Goal: Information Seeking & Learning: Learn about a topic

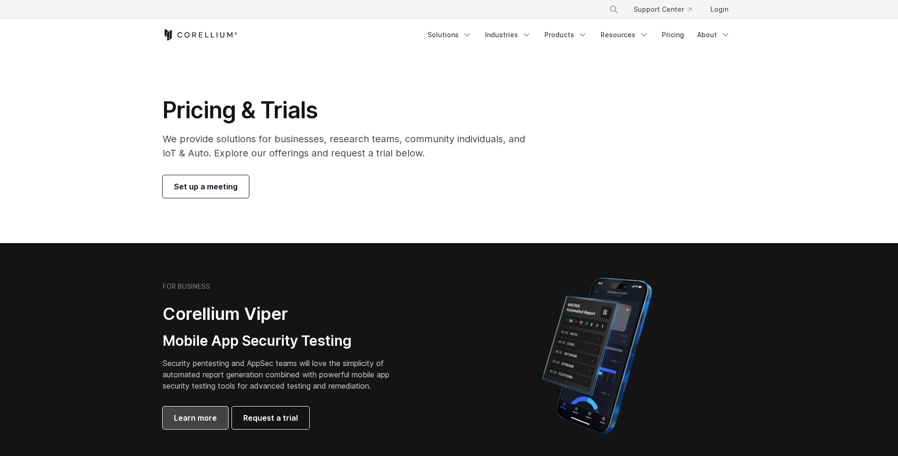
click at [211, 415] on span "Learn more" at bounding box center [195, 418] width 43 height 11
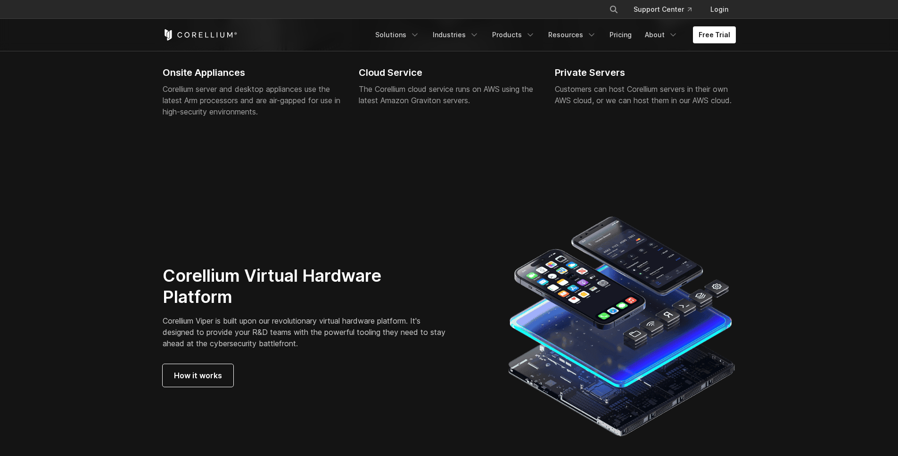
scroll to position [2284, 0]
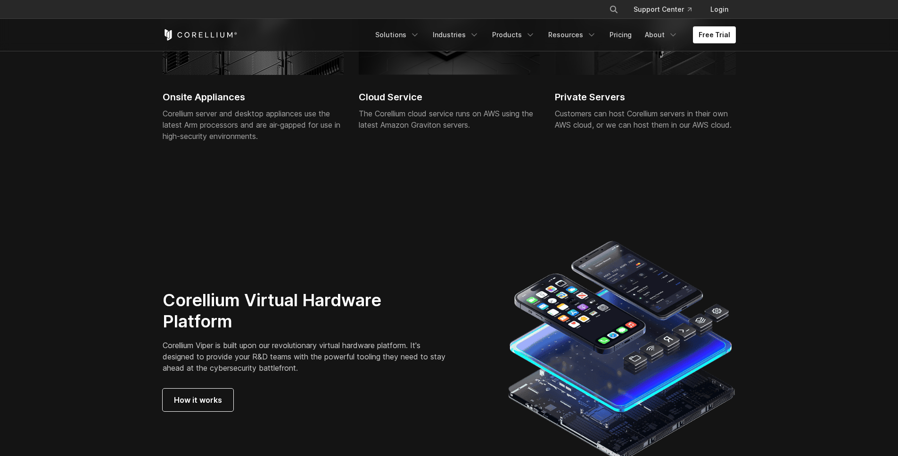
click at [199, 85] on div "Onsite Appliances Corellium server and desktop appliances use the latest Arm pr…" at bounding box center [253, 57] width 181 height 191
click at [202, 96] on h2 "Onsite Appliances" at bounding box center [253, 97] width 181 height 14
click at [223, 79] on div "Onsite Appliances Corellium server and desktop appliances use the latest Arm pr…" at bounding box center [253, 57] width 181 height 191
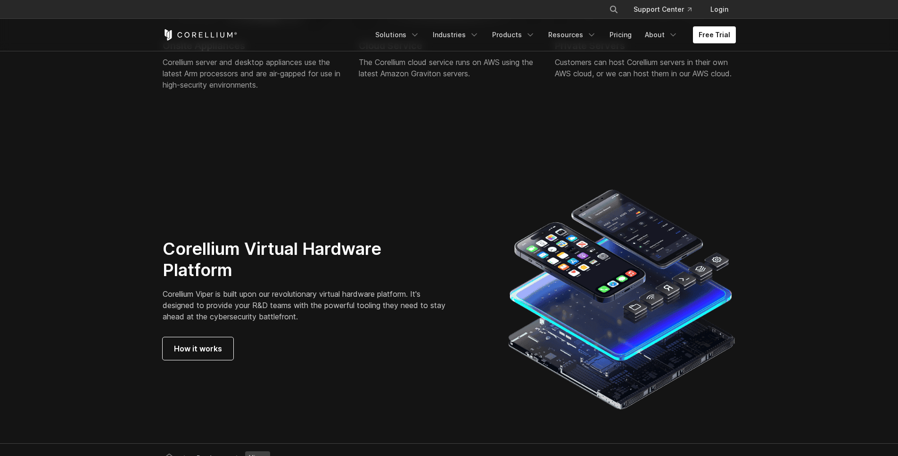
scroll to position [2337, 0]
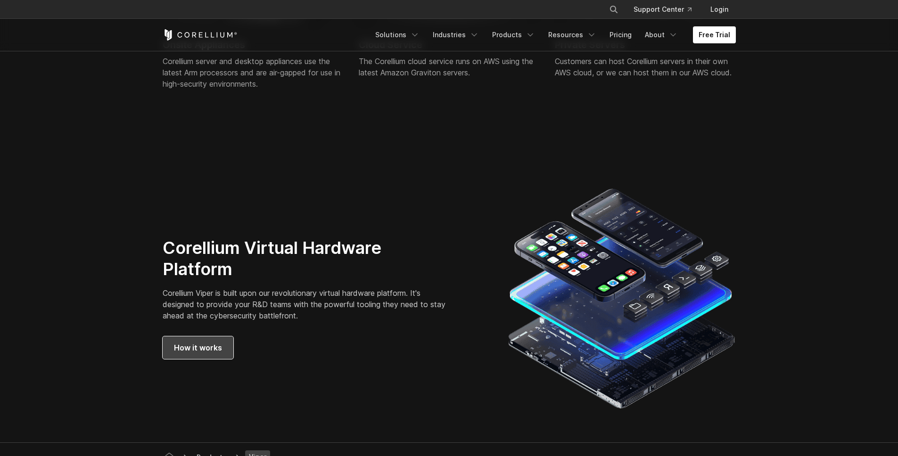
click at [223, 344] on link "How it works" at bounding box center [198, 348] width 71 height 23
click at [523, 34] on link "Products" at bounding box center [514, 34] width 54 height 17
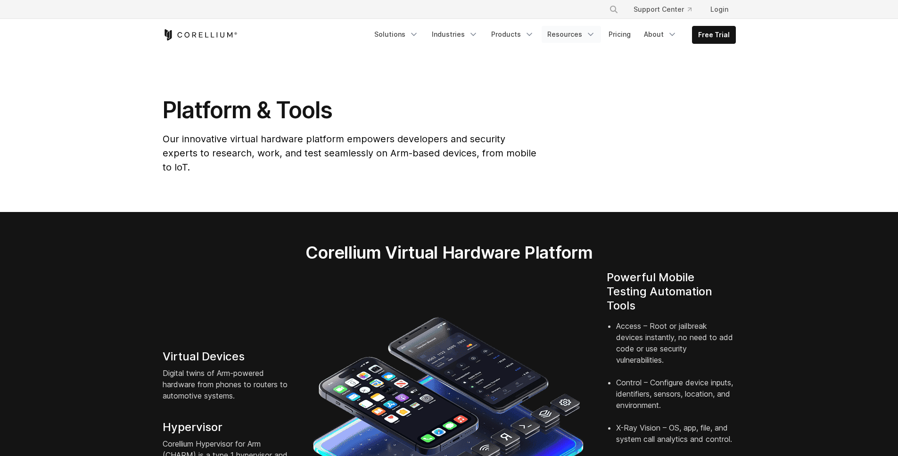
click at [563, 35] on link "Resources" at bounding box center [571, 34] width 59 height 17
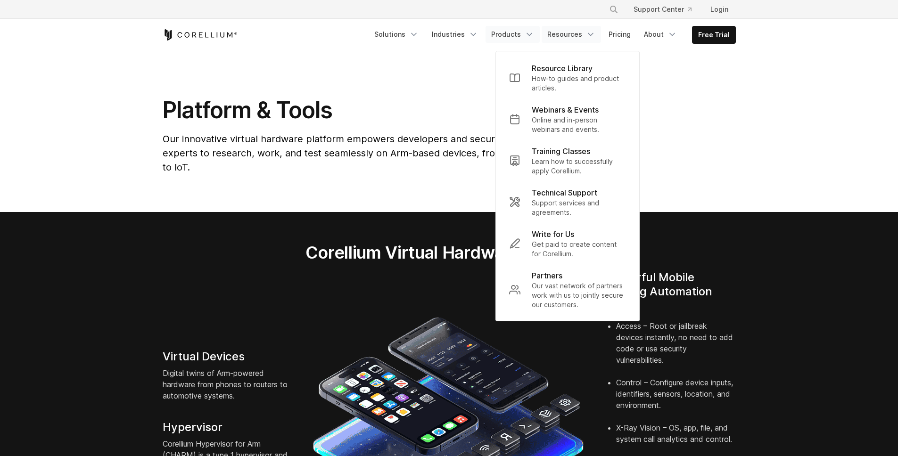
click at [522, 33] on link "Products" at bounding box center [513, 34] width 54 height 17
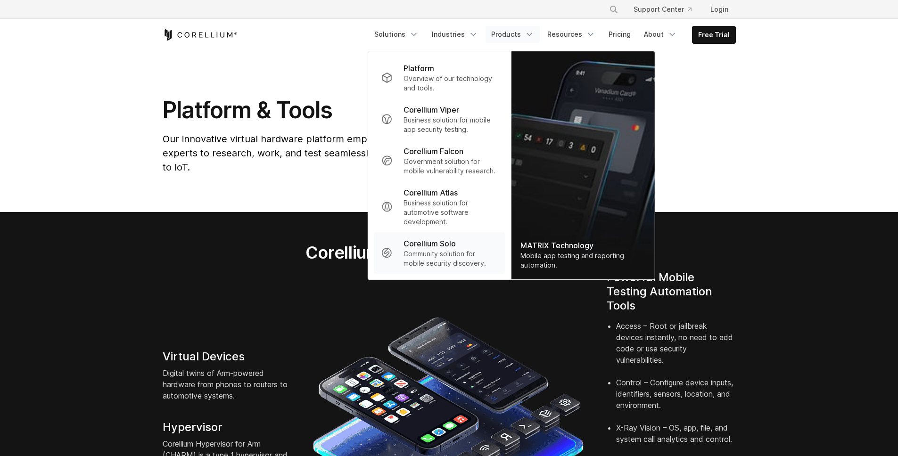
click at [457, 254] on p "Community solution for mobile security discovery." at bounding box center [451, 258] width 94 height 19
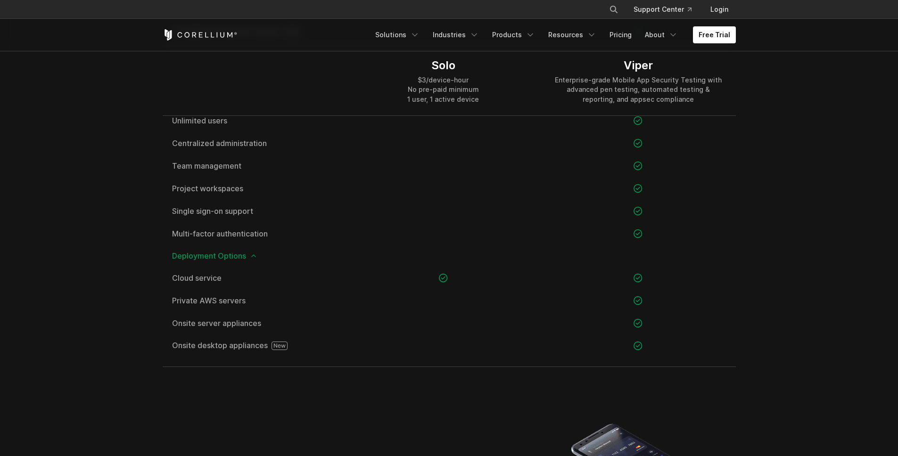
scroll to position [1357, 0]
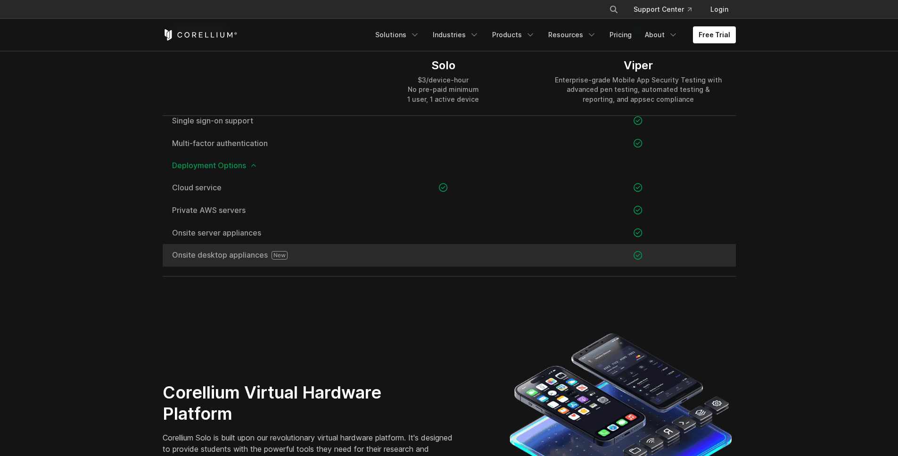
click at [576, 248] on div at bounding box center [638, 255] width 195 height 23
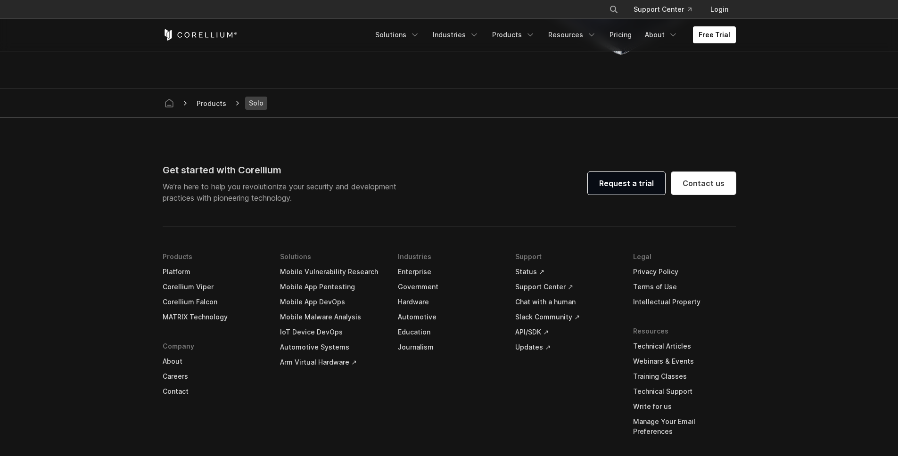
scroll to position [1864, 0]
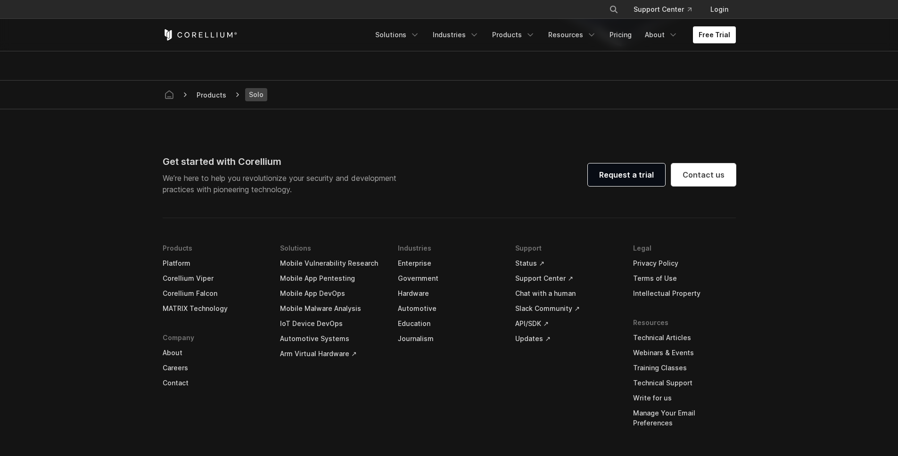
click at [661, 396] on link "Write for us" at bounding box center [684, 398] width 103 height 15
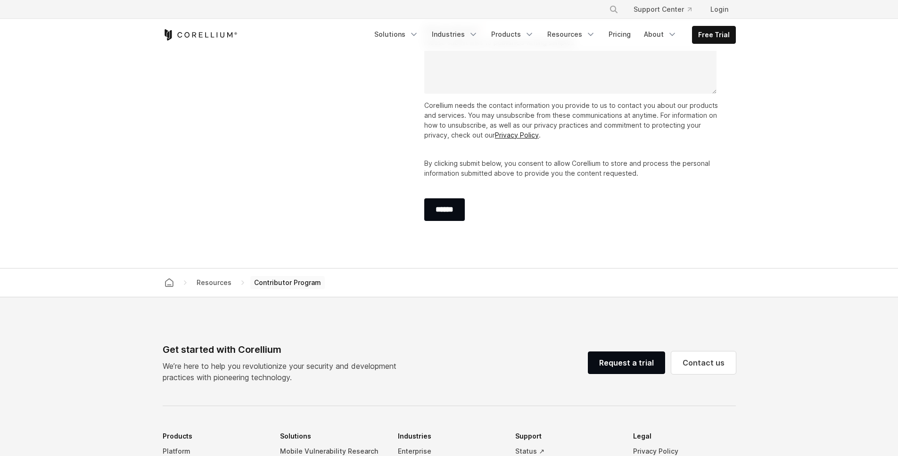
scroll to position [1538, 0]
